Goal: Task Accomplishment & Management: Complete application form

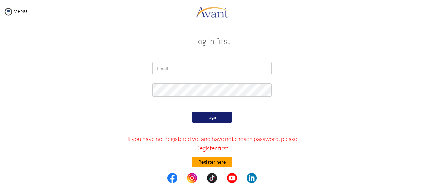
click at [212, 162] on button "Register here" at bounding box center [212, 161] width 40 height 11
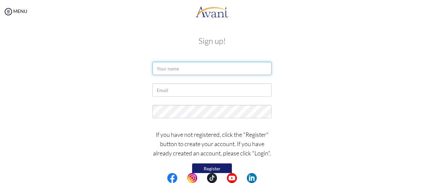
click at [180, 70] on input "text" at bounding box center [212, 68] width 119 height 13
type input "g"
type input "Guian Carlo P. Agatep"
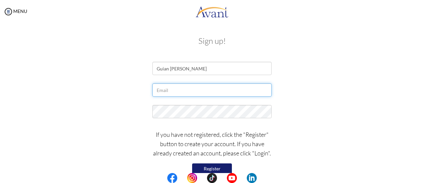
click at [184, 89] on input "text" at bounding box center [212, 89] width 119 height 13
type input "[EMAIL_ADDRESS][DOMAIN_NAME]"
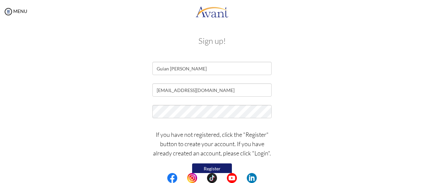
click at [211, 167] on button "Register" at bounding box center [212, 168] width 40 height 11
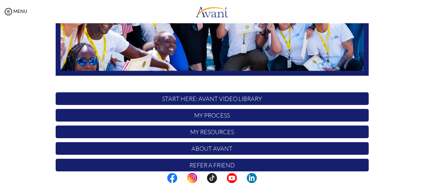
scroll to position [186, 0]
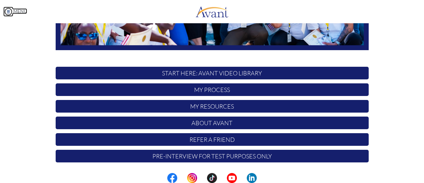
click at [12, 12] on img at bounding box center [8, 12] width 10 height 10
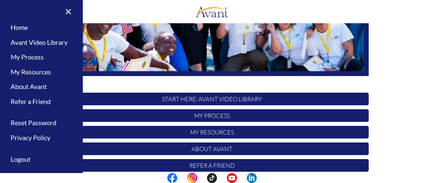
scroll to position [159, 0]
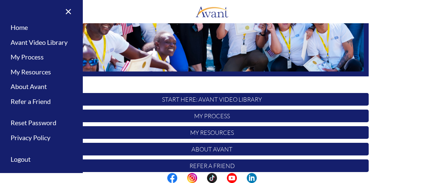
click at [209, 101] on p "START HERE: Avant Video Library" at bounding box center [212, 99] width 313 height 13
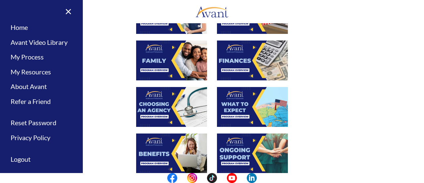
scroll to position [0, 0]
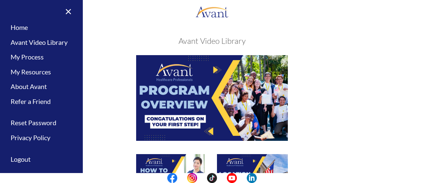
click at [189, 94] on img at bounding box center [212, 97] width 152 height 85
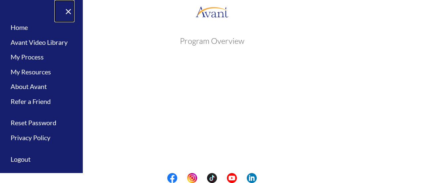
click at [65, 11] on link "×" at bounding box center [64, 11] width 20 height 22
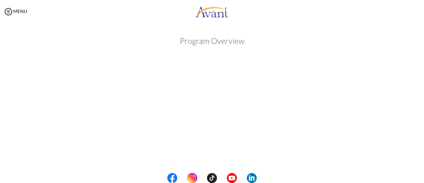
click at [418, 153] on div "My Status What is the next step? We would like you to watch the introductory vi…" at bounding box center [212, 114] width 424 height 183
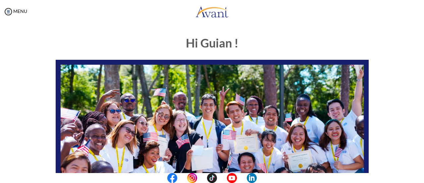
scroll to position [160, 0]
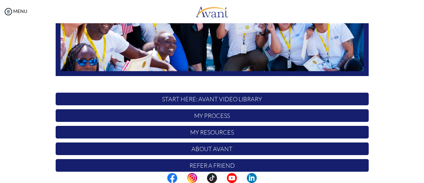
click at [207, 148] on p "About Avant" at bounding box center [212, 148] width 313 height 13
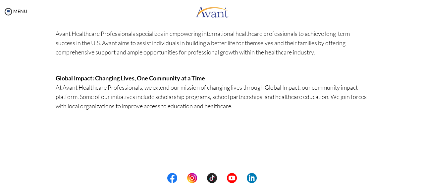
click at [424, 174] on center at bounding box center [212, 178] width 424 height 10
click at [422, 174] on center at bounding box center [212, 178] width 424 height 10
drag, startPoint x: 421, startPoint y: 175, endPoint x: 413, endPoint y: 6, distance: 168.6
click at [413, 6] on body "Maintenance break. Please come back in 2 hours. MENU My Status What is the next…" at bounding box center [212, 91] width 424 height 183
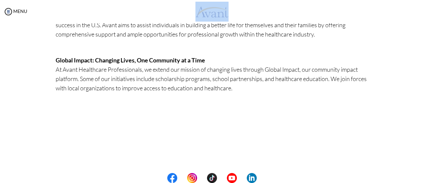
scroll to position [0, 0]
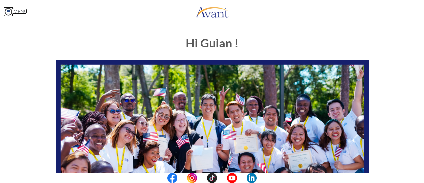
click at [17, 13] on link "MENU" at bounding box center [15, 11] width 24 height 6
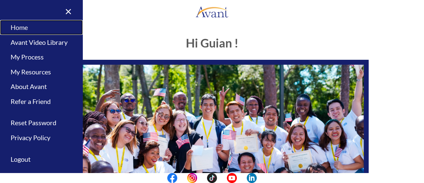
click at [18, 30] on link "Home" at bounding box center [41, 27] width 83 height 15
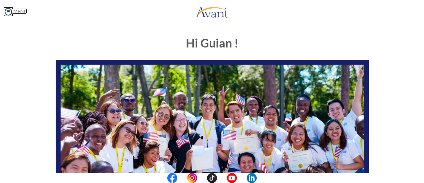
click at [15, 12] on link "MENU" at bounding box center [15, 11] width 24 height 6
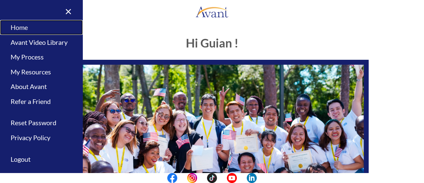
click at [17, 28] on link "Home" at bounding box center [41, 27] width 83 height 15
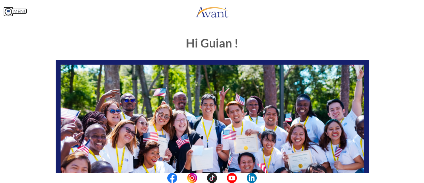
click at [17, 11] on link "MENU" at bounding box center [15, 11] width 24 height 6
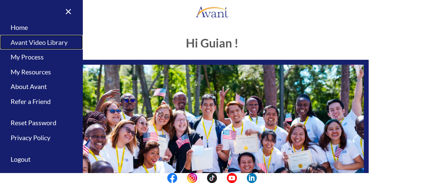
click at [25, 44] on link "Avant Video Library" at bounding box center [41, 42] width 83 height 15
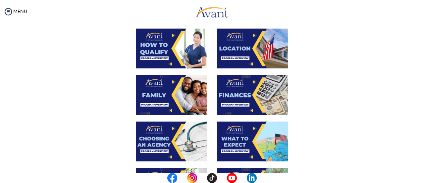
scroll to position [126, 0]
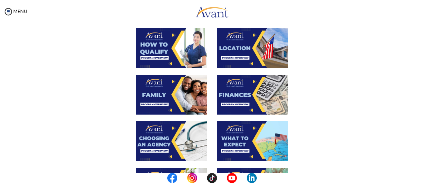
click at [166, 43] on img at bounding box center [171, 48] width 71 height 40
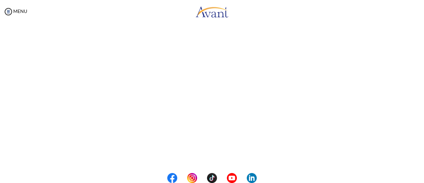
scroll to position [143, 0]
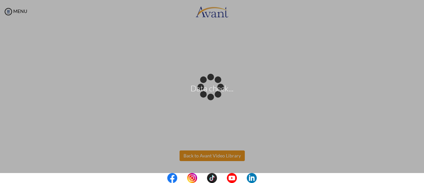
click at [220, 156] on body "Data check... Maintenance break. Please come back in 2 hours. MENU My Status Wh…" at bounding box center [212, 91] width 424 height 183
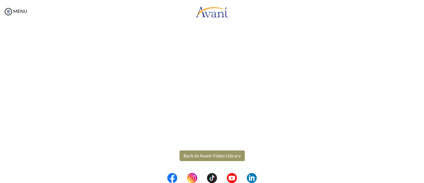
click at [211, 158] on button "Back to Avant Video Library" at bounding box center [212, 155] width 65 height 11
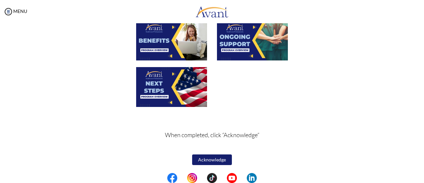
scroll to position [113, 0]
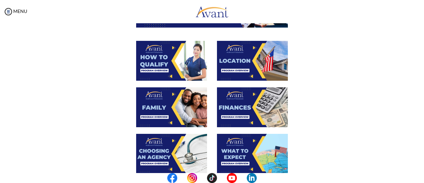
click at [241, 106] on img at bounding box center [252, 107] width 71 height 40
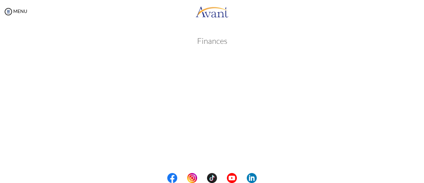
scroll to position [143, 0]
